Goal: Information Seeking & Learning: Find specific fact

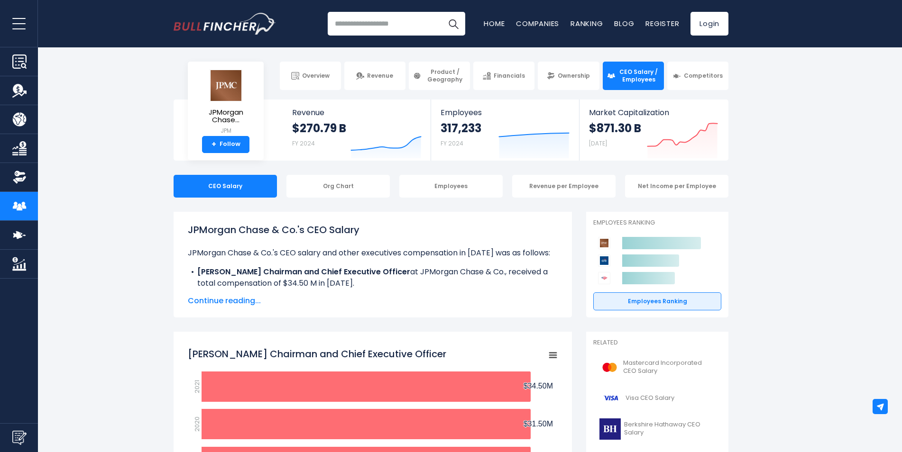
click at [247, 297] on span "Continue reading..." at bounding box center [373, 300] width 370 height 11
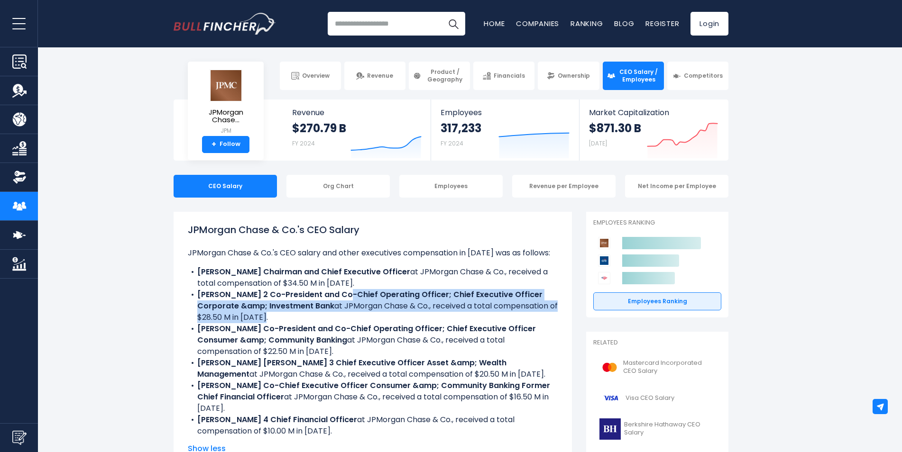
drag, startPoint x: 331, startPoint y: 318, endPoint x: 335, endPoint y: 290, distance: 28.2
click at [335, 290] on li "[PERSON_NAME] 2 Co-President and Co-Chief Operating Officer; Chief Executive Of…" at bounding box center [373, 306] width 370 height 34
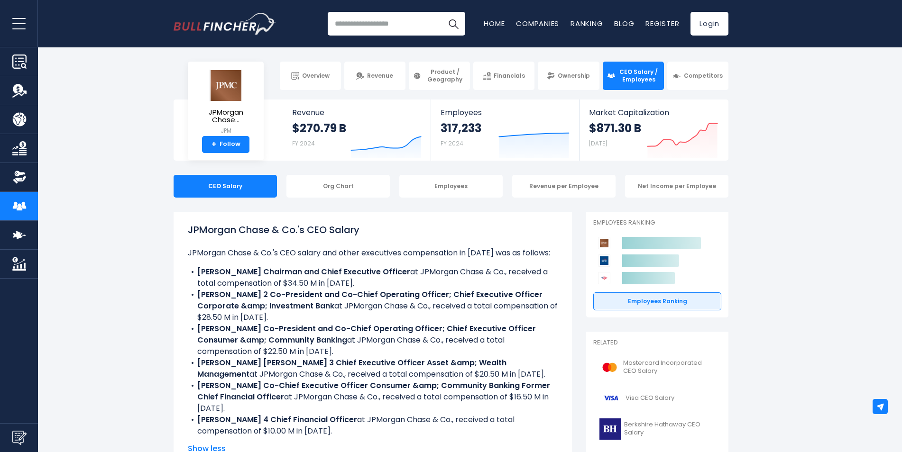
drag, startPoint x: 335, startPoint y: 290, endPoint x: 341, endPoint y: 284, distance: 8.4
click at [341, 284] on li "[PERSON_NAME] Chairman and Chief Executive Officer at JPMorgan Chase & Co., rec…" at bounding box center [373, 278] width 370 height 23
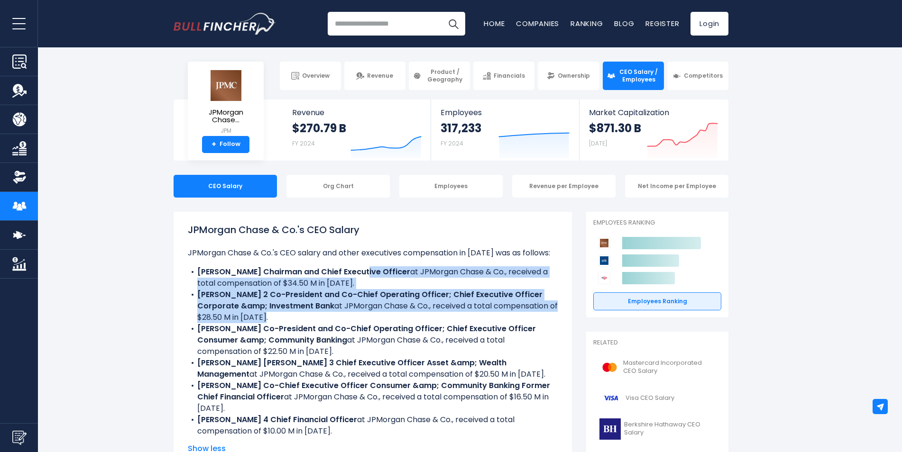
drag, startPoint x: 363, startPoint y: 278, endPoint x: 388, endPoint y: 317, distance: 46.7
click at [388, 317] on ul "JPMorgan Chase & Co.'s CEO salary and other executives compensation in [DATE] w…" at bounding box center [373, 343] width 370 height 190
click at [388, 317] on li "[PERSON_NAME] 2 Co-President and Co-Chief Operating Officer; Chief Executive Of…" at bounding box center [373, 306] width 370 height 34
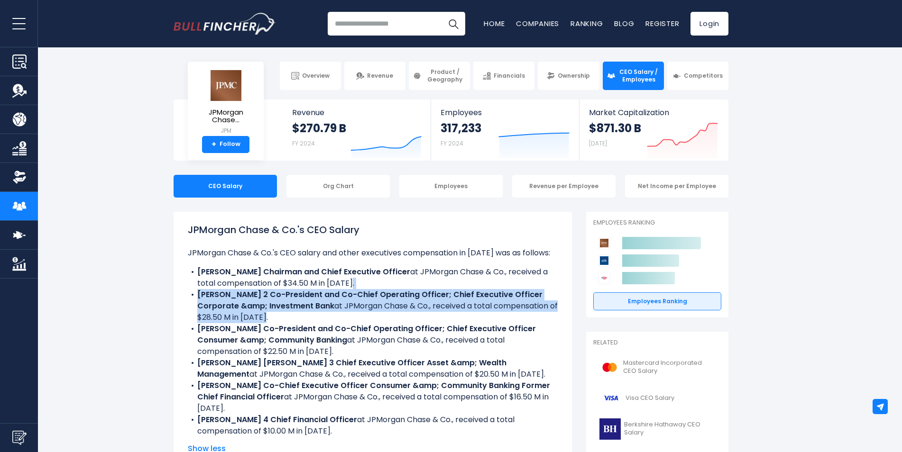
drag, startPoint x: 377, startPoint y: 319, endPoint x: 374, endPoint y: 284, distance: 35.7
click at [374, 284] on ul "JPMorgan Chase & Co.'s CEO salary and other executives compensation in [DATE] w…" at bounding box center [373, 343] width 370 height 190
click at [374, 284] on li "[PERSON_NAME] Chairman and Chief Executive Officer at JPMorgan Chase & Co., rec…" at bounding box center [373, 278] width 370 height 23
drag, startPoint x: 377, startPoint y: 290, endPoint x: 383, endPoint y: 319, distance: 29.6
click at [383, 319] on li "[PERSON_NAME] 2 Co-President and Co-Chief Operating Officer; Chief Executive Of…" at bounding box center [373, 306] width 370 height 34
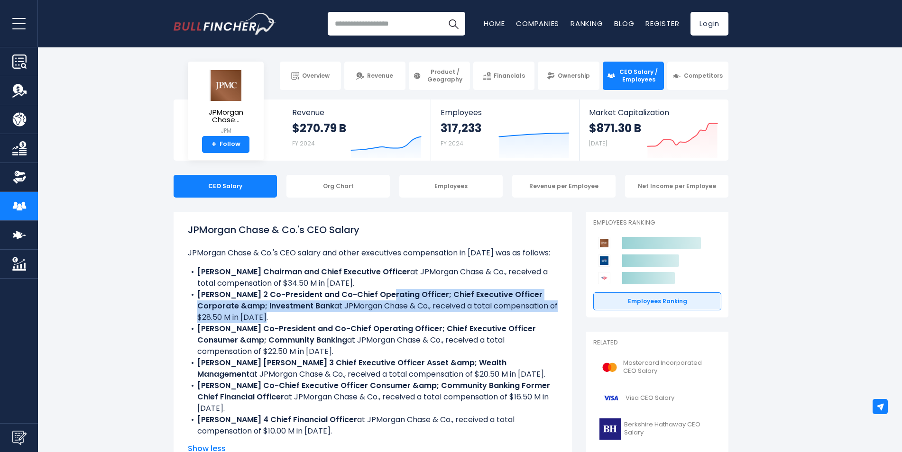
click at [383, 319] on li "[PERSON_NAME] 2 Co-President and Co-Chief Operating Officer; Chief Executive Of…" at bounding box center [373, 306] width 370 height 34
drag, startPoint x: 371, startPoint y: 321, endPoint x: 365, endPoint y: 288, distance: 32.9
click at [365, 288] on ul "JPMorgan Chase & Co.'s CEO salary and other executives compensation in [DATE] w…" at bounding box center [373, 343] width 370 height 190
click at [364, 288] on li "[PERSON_NAME] Chairman and Chief Executive Officer at JPMorgan Chase & Co., rec…" at bounding box center [373, 278] width 370 height 23
drag, startPoint x: 364, startPoint y: 288, endPoint x: 368, endPoint y: 316, distance: 27.7
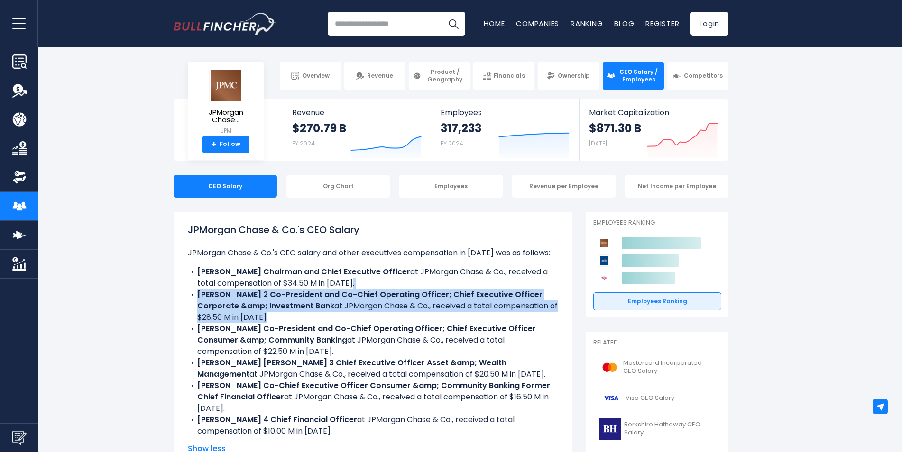
click at [368, 316] on ul "JPMorgan Chase & Co.'s CEO salary and other executives compensation in [DATE] w…" at bounding box center [373, 343] width 370 height 190
click at [368, 316] on li "[PERSON_NAME] 2 Co-President and Co-Chief Operating Officer; Chief Executive Of…" at bounding box center [373, 306] width 370 height 34
click at [376, 318] on li "[PERSON_NAME] 2 Co-President and Co-Chief Operating Officer; Chief Executive Of…" at bounding box center [373, 306] width 370 height 34
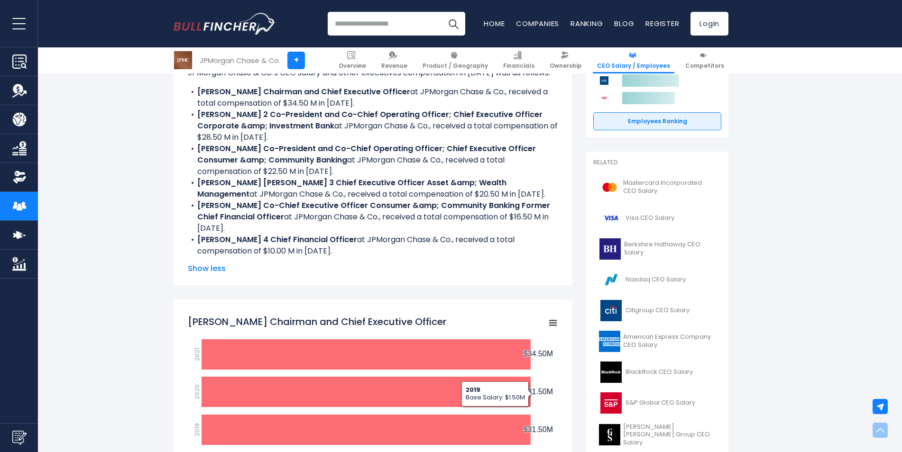
scroll to position [332, 0]
